Goal: Obtain resource: Download file/media

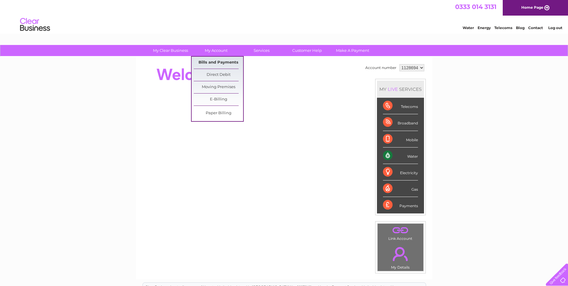
click at [213, 62] on link "Bills and Payments" at bounding box center [218, 63] width 49 height 12
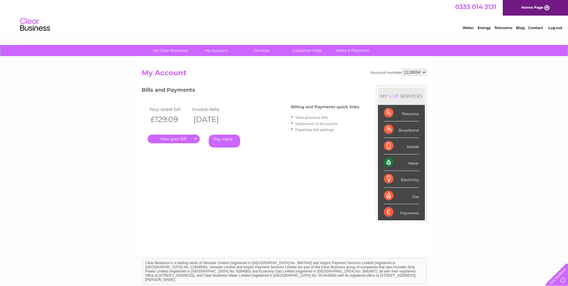
click at [185, 139] on link "." at bounding box center [174, 138] width 52 height 9
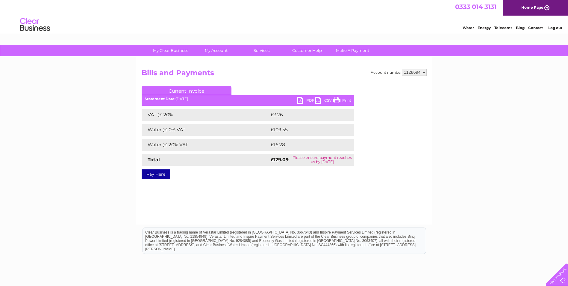
click at [302, 100] on link "PDF" at bounding box center [306, 101] width 18 height 9
click at [561, 28] on link "Log out" at bounding box center [555, 27] width 14 height 4
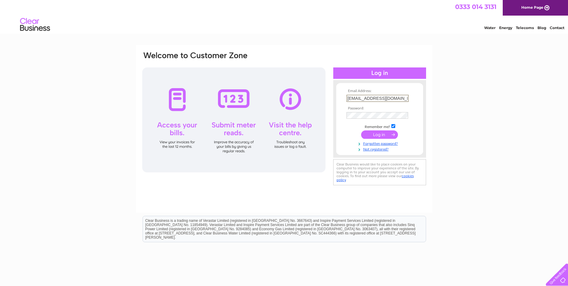
scroll to position [0, 2]
drag, startPoint x: 406, startPoint y: 98, endPoint x: 378, endPoint y: 99, distance: 27.9
click at [378, 99] on input "graeme.bell@smithandfrater.co.uk" at bounding box center [378, 98] width 62 height 7
type input "david.faulds@rowan-timber.co.uk"
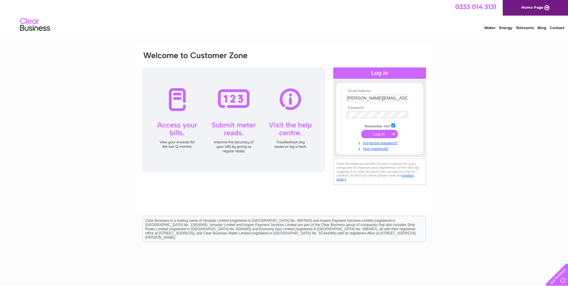
click at [382, 134] on input "submit" at bounding box center [379, 134] width 37 height 8
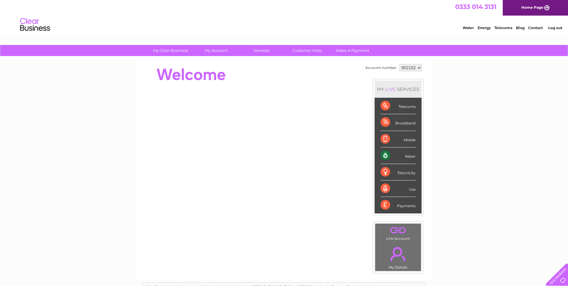
click at [417, 68] on select "952152 952338 954265 975799" at bounding box center [411, 67] width 22 height 7
select select "954265"
click at [400, 64] on select "952152 952338 954265 975799" at bounding box center [411, 67] width 22 height 7
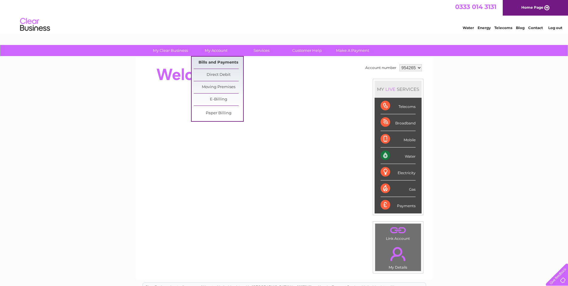
click at [212, 61] on link "Bills and Payments" at bounding box center [218, 63] width 49 height 12
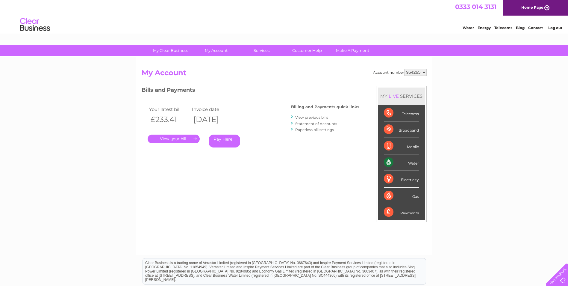
click at [186, 141] on link "." at bounding box center [174, 138] width 52 height 9
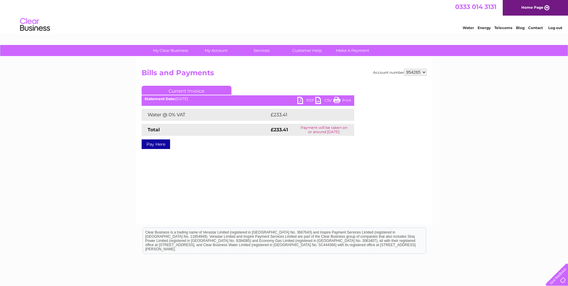
click at [302, 100] on link "PDF" at bounding box center [306, 101] width 18 height 9
click at [555, 28] on link "Log out" at bounding box center [555, 27] width 14 height 4
